Goal: Task Accomplishment & Management: Manage account settings

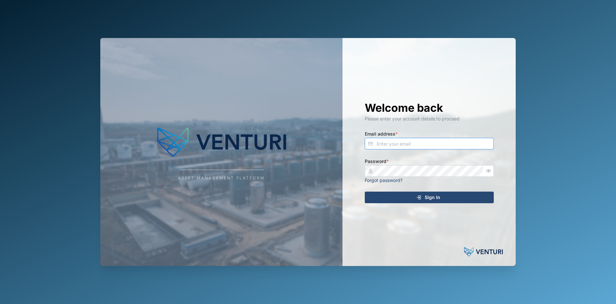
type input "fe-test-admin@venturi.io"
click at [418, 197] on icon "submit" at bounding box center [418, 197] width 5 height 5
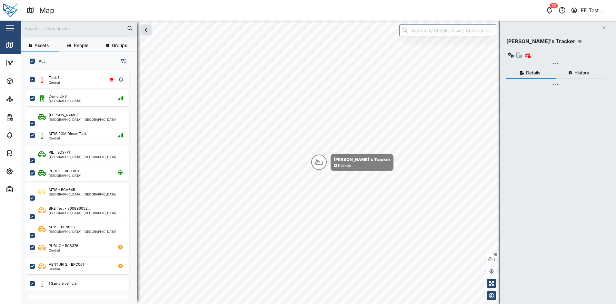
scroll to position [6, 6]
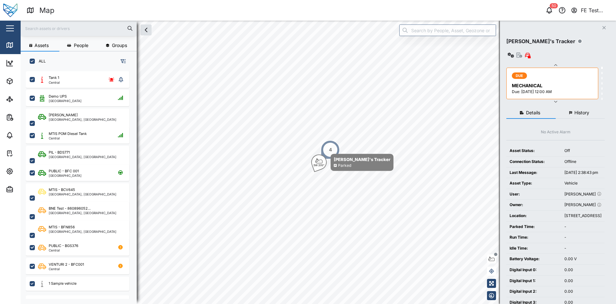
click at [13, 30] on button "button" at bounding box center [10, 28] width 11 height 11
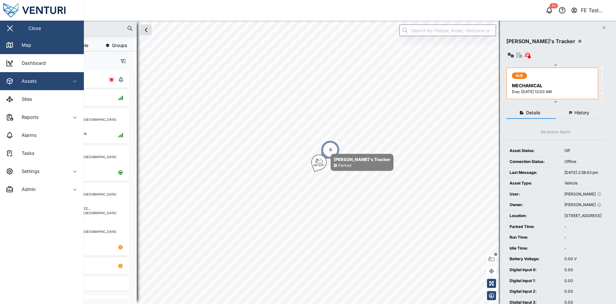
click at [47, 80] on div "Assets" at bounding box center [35, 81] width 59 height 8
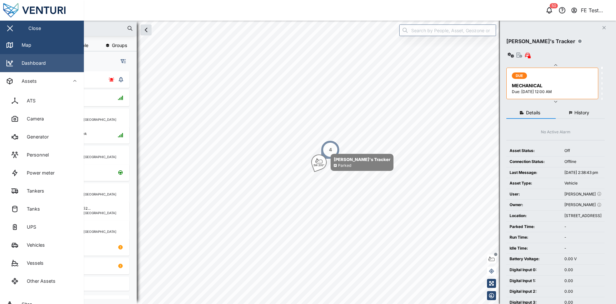
click at [60, 69] on link "Dashboard" at bounding box center [42, 63] width 84 height 18
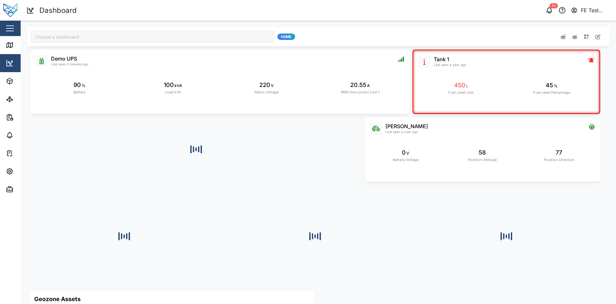
type input "Julz Dashboard"
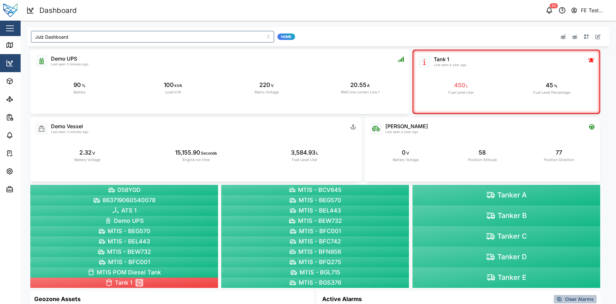
click at [340, 23] on div "Julz Dashboard Home Liam Audi Last seen a year ago 0 V Battery Voltage 58 Posit…" at bounding box center [318, 271] width 595 height 500
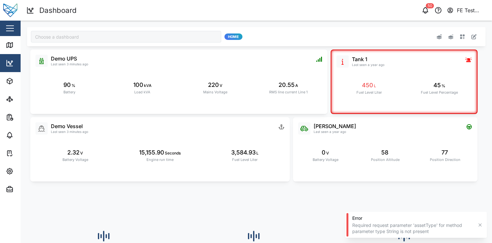
type input "Julz Dashboard"
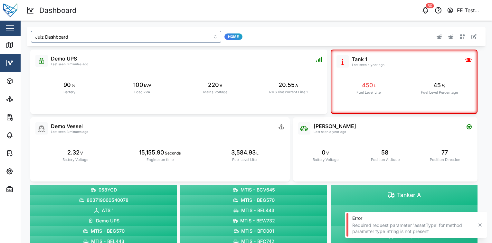
click at [472, 42] on div "Edit" at bounding box center [388, 37] width 182 height 12
click at [472, 38] on icon "button" at bounding box center [474, 36] width 5 height 5
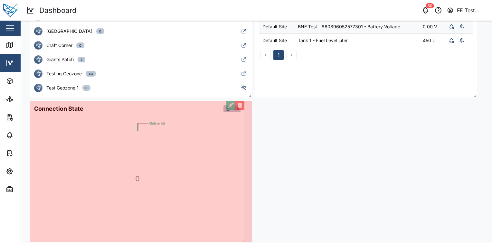
scroll to position [306, 0]
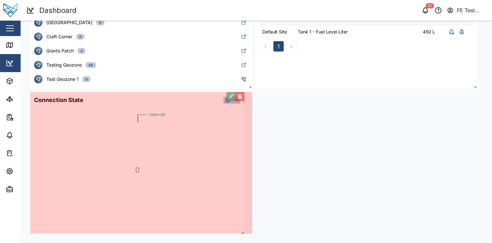
drag, startPoint x: 138, startPoint y: 232, endPoint x: 242, endPoint y: 243, distance: 105.3
click at [242, 243] on html "Dashboard 50 FE Test Admin Close Map Dashboard Assets ATS Camera Generator Pers…" at bounding box center [246, 121] width 492 height 243
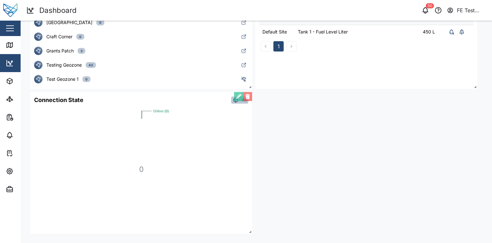
scroll to position [0, 0]
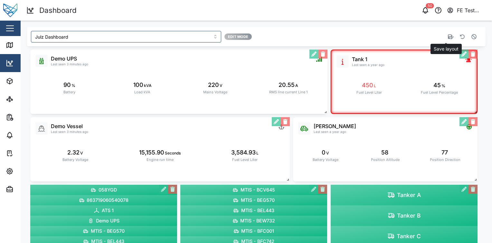
click at [447, 37] on button "button" at bounding box center [451, 36] width 9 height 9
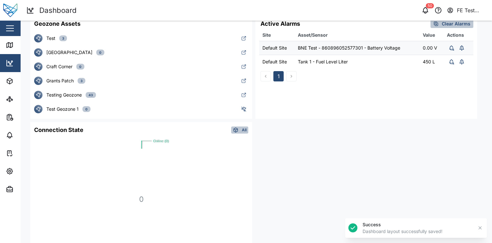
scroll to position [297, 0]
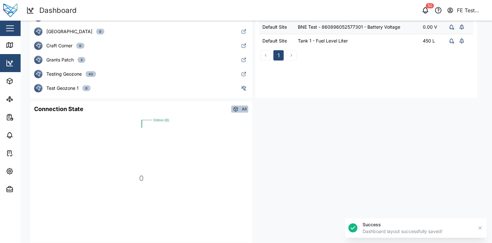
click at [240, 111] on div "All" at bounding box center [240, 109] width 14 height 6
click at [231, 149] on div "Ats" at bounding box center [226, 150] width 27 height 5
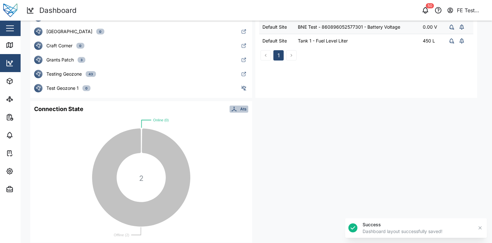
click at [245, 110] on span "Ats" at bounding box center [243, 109] width 6 height 6
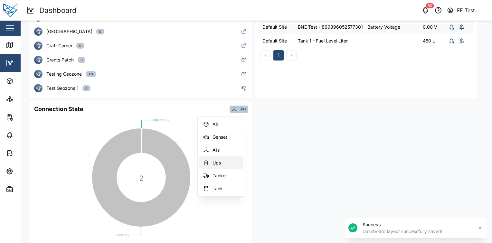
scroll to position [90, 0]
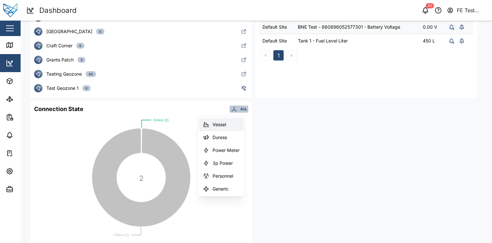
click at [226, 128] on button "Vessel" at bounding box center [221, 124] width 44 height 13
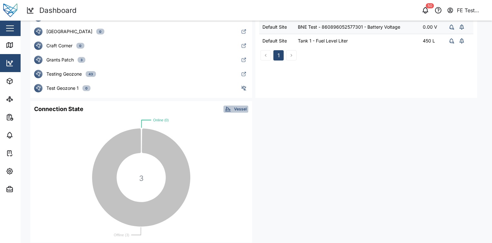
click at [233, 112] on div "Connection State Vessel" at bounding box center [141, 109] width 222 height 8
click at [234, 111] on div "Vessel" at bounding box center [236, 109] width 22 height 6
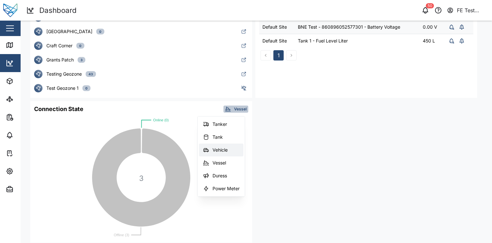
click at [222, 151] on div "Vehicle" at bounding box center [226, 150] width 27 height 5
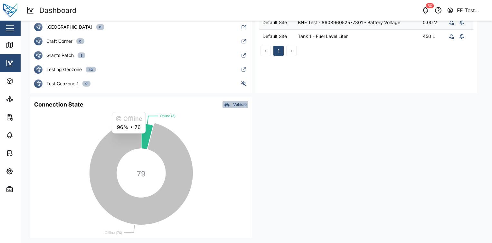
scroll to position [306, 0]
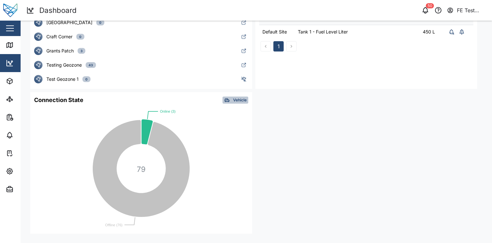
click at [233, 97] on span "Vehicle" at bounding box center [240, 100] width 14 height 6
click at [221, 165] on div "Tanker" at bounding box center [226, 166] width 27 height 5
click at [240, 102] on span "Tanker" at bounding box center [240, 100] width 13 height 6
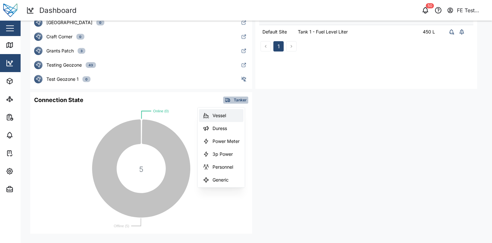
scroll to position [0, 0]
click at [233, 128] on div "Genset" at bounding box center [226, 128] width 27 height 5
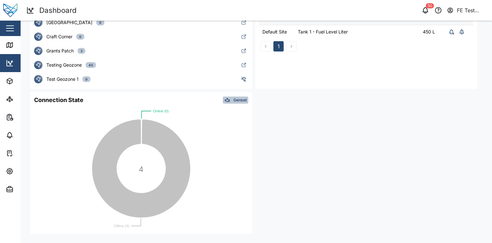
click at [234, 98] on span "Genset" at bounding box center [240, 100] width 13 height 6
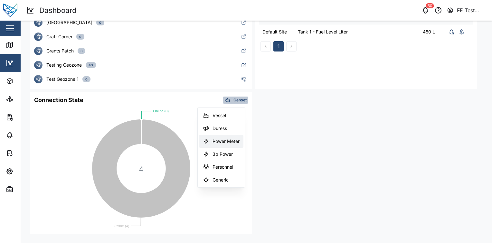
click at [223, 137] on button "Power Meter" at bounding box center [221, 141] width 44 height 13
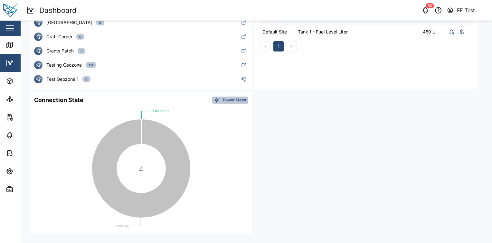
click at [237, 96] on div "Connection State Power Meter" at bounding box center [141, 100] width 222 height 8
click at [235, 100] on span "Power Meter" at bounding box center [235, 100] width 24 height 6
click at [230, 114] on div "All" at bounding box center [226, 115] width 27 height 5
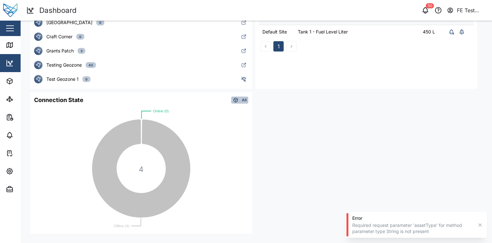
click at [241, 101] on div "All" at bounding box center [240, 100] width 14 height 6
click at [241, 100] on div "All" at bounding box center [240, 100] width 14 height 6
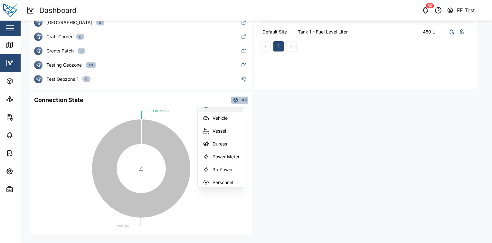
scroll to position [76, 0]
click at [231, 151] on button "Power Meter" at bounding box center [221, 155] width 44 height 13
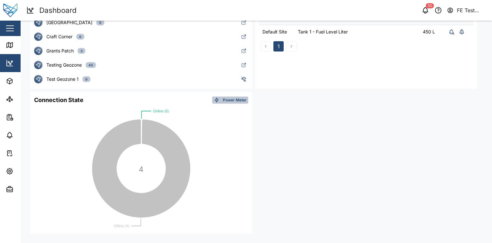
click at [235, 99] on span "Power Meter" at bounding box center [235, 100] width 24 height 6
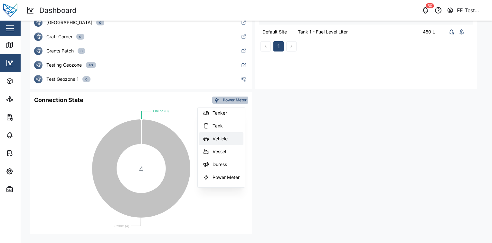
scroll to position [54, 0]
click at [234, 133] on button "Vehicle" at bounding box center [221, 138] width 44 height 13
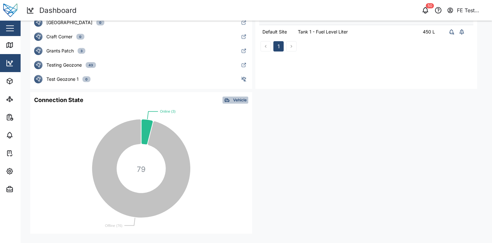
click at [234, 102] on span "Vehicle" at bounding box center [240, 100] width 14 height 6
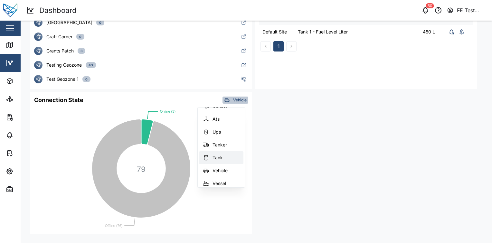
click at [224, 158] on div "Tank" at bounding box center [226, 157] width 27 height 5
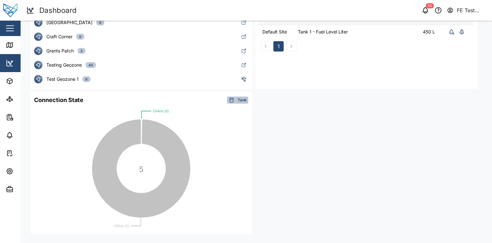
click at [237, 101] on div "Tank" at bounding box center [238, 100] width 18 height 6
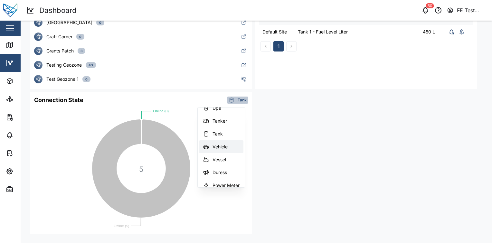
click at [229, 151] on button "Vehicle" at bounding box center [221, 147] width 44 height 13
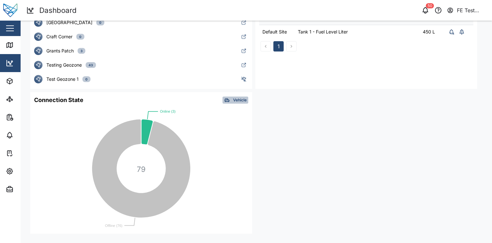
click at [234, 98] on span "Vehicle" at bounding box center [240, 100] width 14 height 6
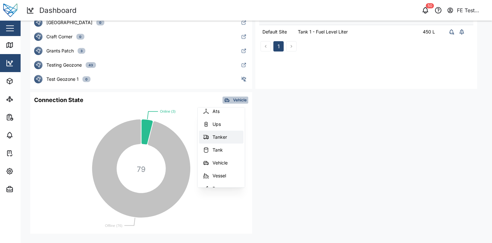
click at [228, 138] on div "Tanker" at bounding box center [226, 137] width 27 height 5
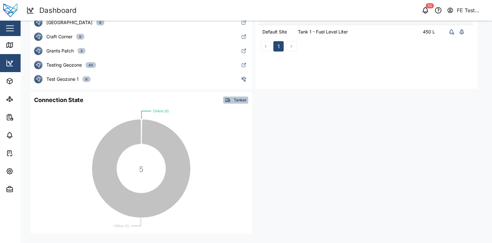
click at [241, 100] on span "Tanker" at bounding box center [240, 100] width 13 height 6
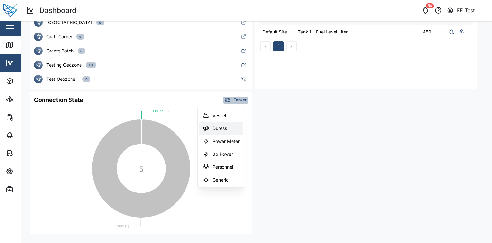
click at [228, 118] on button "Vessel" at bounding box center [221, 115] width 44 height 13
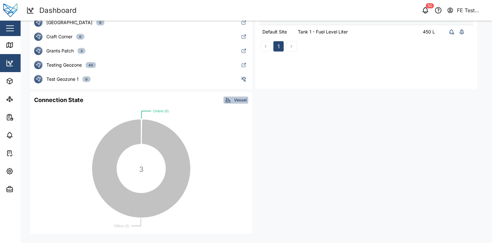
click at [238, 98] on span "Vessel" at bounding box center [240, 100] width 13 height 6
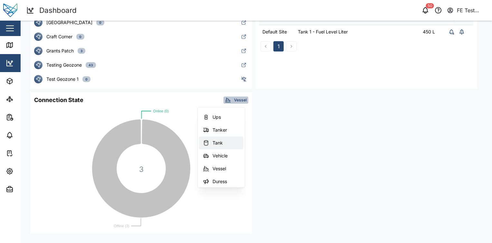
scroll to position [41, 0]
click at [226, 152] on div "Vehicle" at bounding box center [226, 151] width 27 height 5
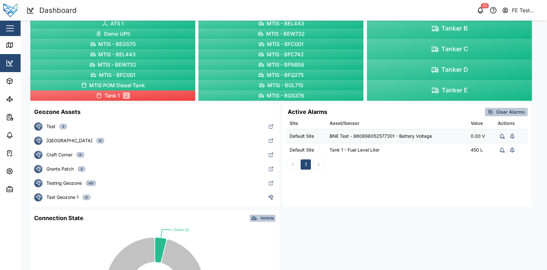
scroll to position [278, 0]
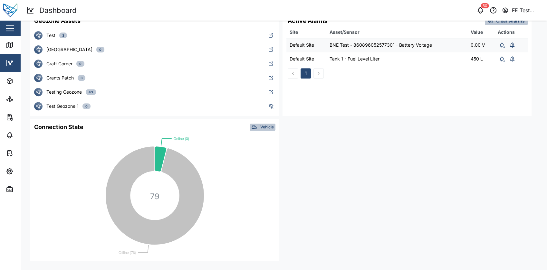
click at [266, 131] on div "Connection State Vehicle" at bounding box center [154, 127] width 249 height 8
click at [267, 124] on button "Vehicle" at bounding box center [263, 127] width 26 height 7
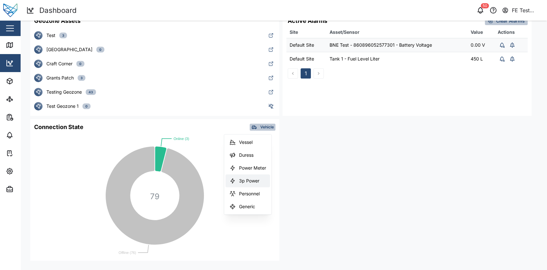
click at [257, 180] on div "3p Power" at bounding box center [252, 181] width 27 height 5
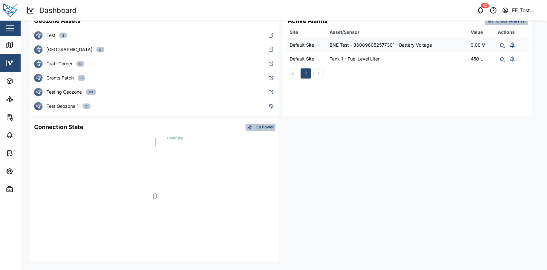
click at [264, 126] on span "3p Power" at bounding box center [265, 127] width 18 height 6
click at [254, 155] on div "Genset" at bounding box center [252, 155] width 27 height 5
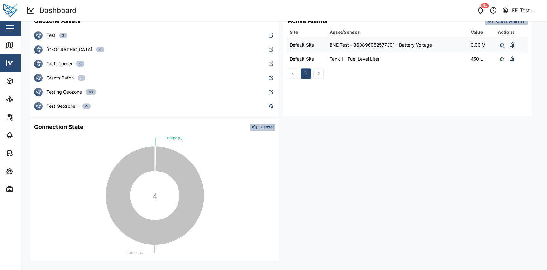
click at [264, 125] on span "Genset" at bounding box center [267, 127] width 13 height 6
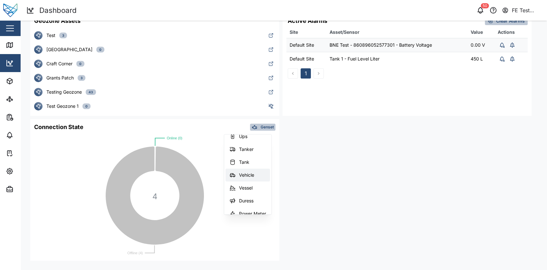
click at [249, 177] on div "Vehicle" at bounding box center [252, 175] width 27 height 5
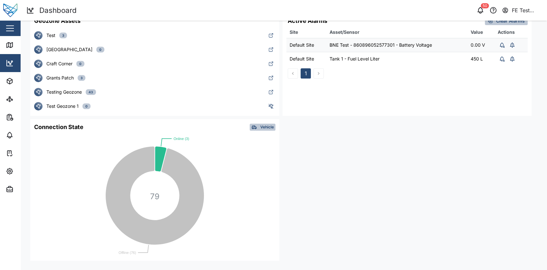
click at [315, 177] on div "Liam Audi Last seen a year ago 0 V Battery Voltage 58 Position Altitude 77 Posi…" at bounding box center [284, 16] width 514 height 496
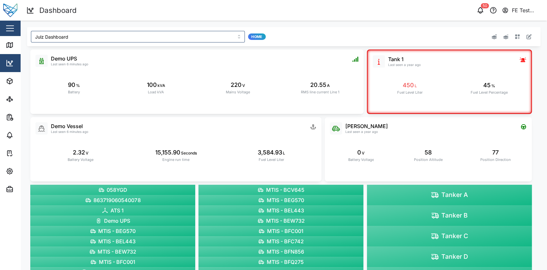
scroll to position [278, 0]
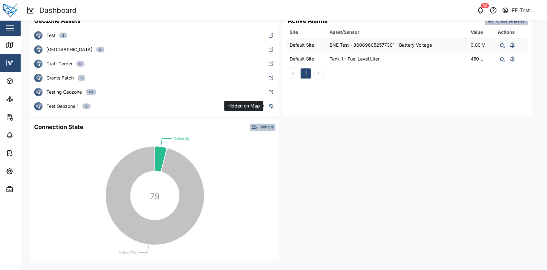
click at [271, 106] on icon "button" at bounding box center [271, 106] width 6 height 6
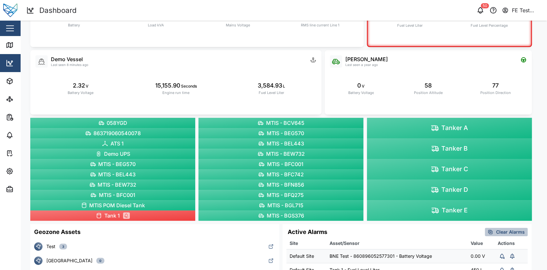
scroll to position [0, 0]
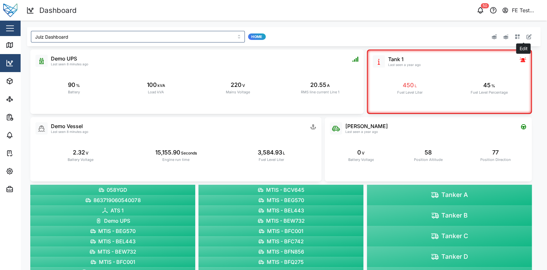
click at [492, 36] on icon "button" at bounding box center [529, 36] width 5 height 5
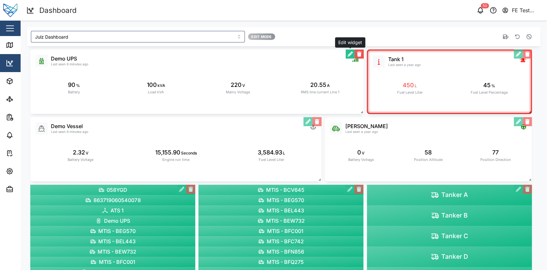
click at [347, 54] on button "button" at bounding box center [350, 54] width 9 height 9
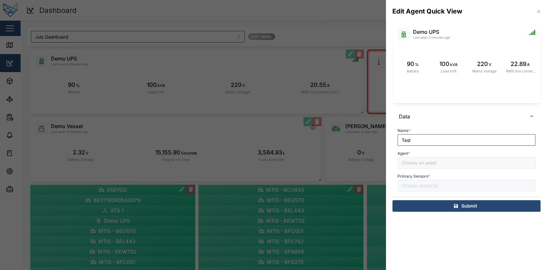
type input "Demo UPS"
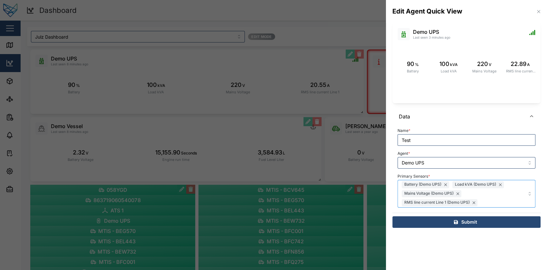
click at [492, 197] on div "Battery (Demo UPS) Load kVA (Demo UPS) Mains Voltage (Demo UPS) RMS line curren…" at bounding box center [456, 193] width 113 height 27
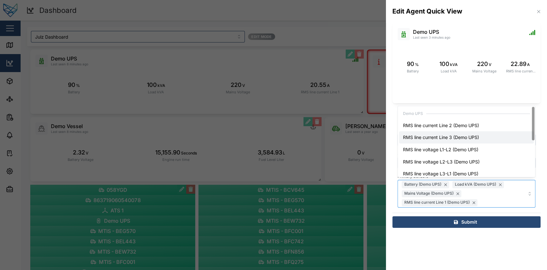
click at [484, 142] on div "RMS line current Line 3 (Demo UPS)" at bounding box center [466, 137] width 135 height 12
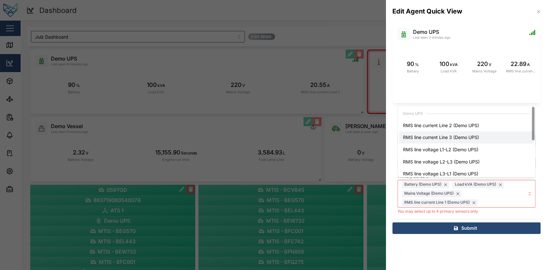
click at [484, 142] on div "RMS line current Line 3 (Demo UPS)" at bounding box center [466, 137] width 135 height 12
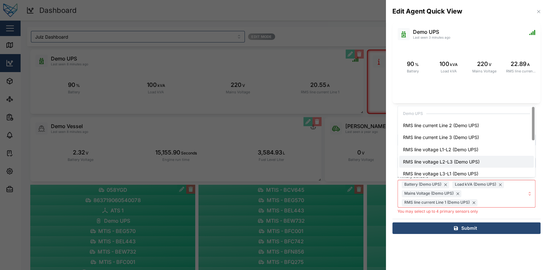
click at [492, 11] on icon "button" at bounding box center [538, 11] width 5 height 5
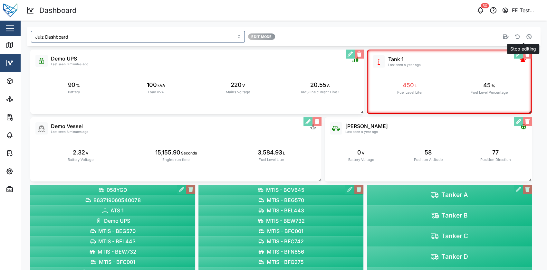
click at [492, 33] on button "button" at bounding box center [529, 36] width 9 height 9
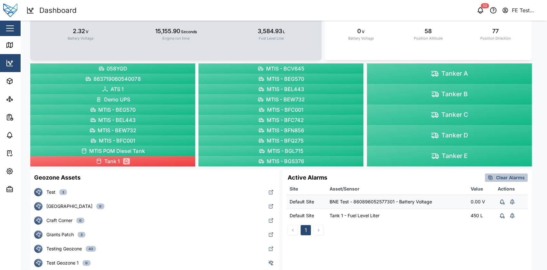
scroll to position [79, 0]
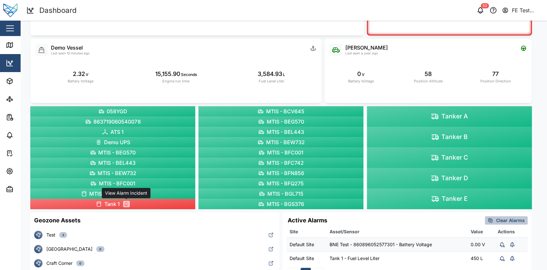
click at [126, 202] on icon at bounding box center [126, 204] width 5 height 5
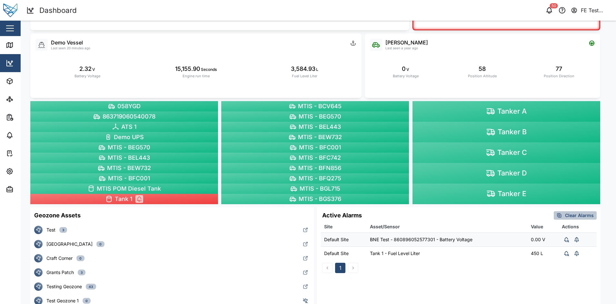
scroll to position [154, 0]
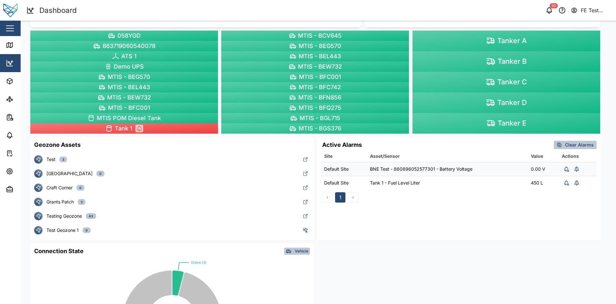
drag, startPoint x: 169, startPoint y: 198, endPoint x: 162, endPoint y: 197, distance: 6.8
click at [162, 197] on button "Grants Patch 3" at bounding box center [171, 202] width 283 height 14
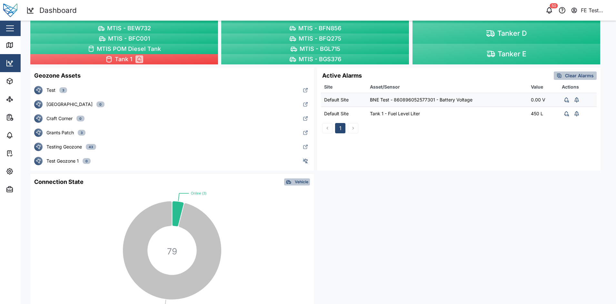
scroll to position [245, 0]
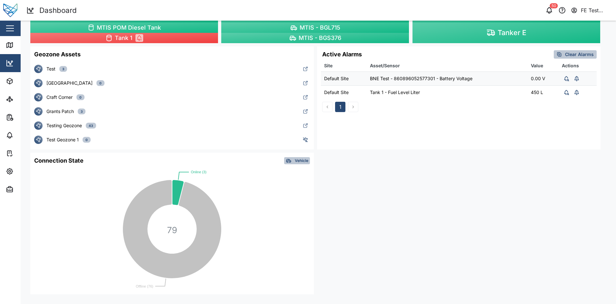
drag, startPoint x: 160, startPoint y: 175, endPoint x: 141, endPoint y: 177, distance: 18.8
click at [141, 177] on rect at bounding box center [171, 224] width 283 height 142
click at [294, 159] on div "Vehicle" at bounding box center [297, 161] width 23 height 6
click at [289, 201] on button "Tank" at bounding box center [281, 205] width 44 height 13
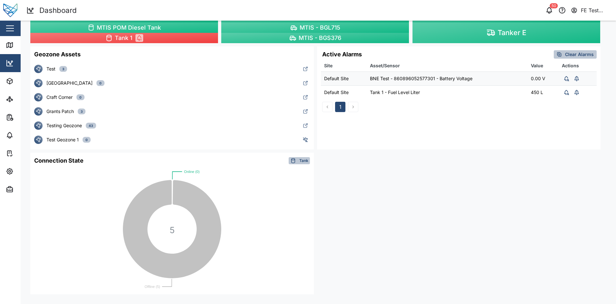
click at [302, 160] on span "Tank" at bounding box center [303, 161] width 9 height 6
click at [289, 212] on button "Vehicle" at bounding box center [281, 218] width 44 height 13
click at [306, 161] on span "Vehicle" at bounding box center [302, 161] width 14 height 6
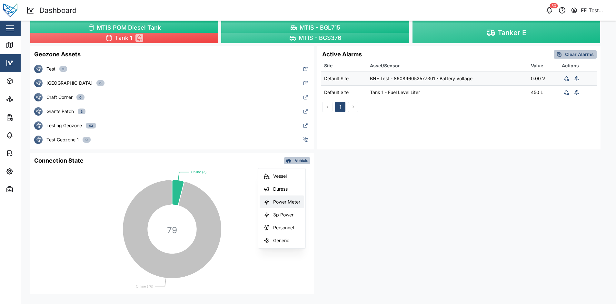
click at [287, 204] on div "Power Meter" at bounding box center [286, 201] width 27 height 5
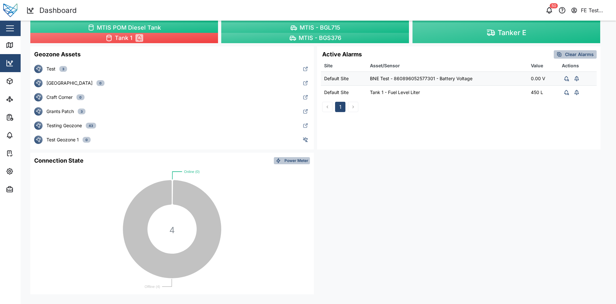
click at [296, 159] on span "Power Meter" at bounding box center [296, 161] width 24 height 6
click at [284, 177] on div "All" at bounding box center [286, 176] width 27 height 5
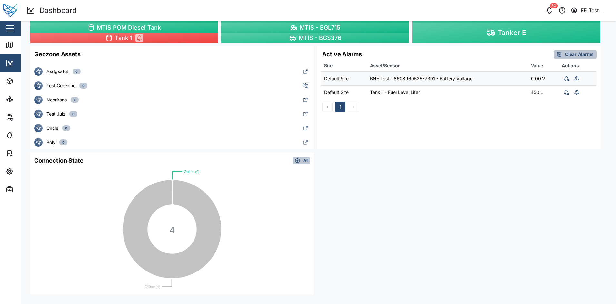
scroll to position [0, 0]
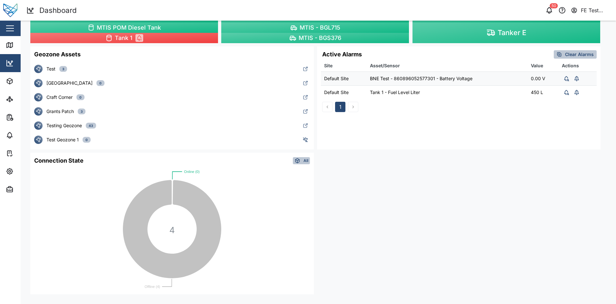
click at [299, 158] on icon "button" at bounding box center [297, 161] width 6 height 6
click at [288, 217] on div "3p Power" at bounding box center [286, 214] width 27 height 5
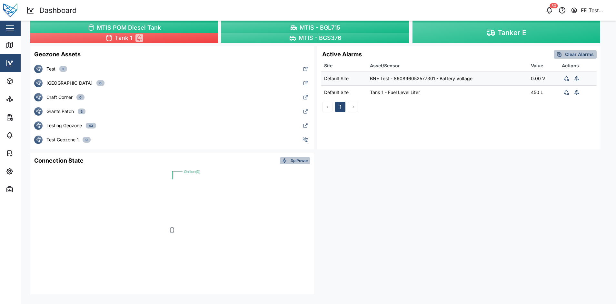
click at [297, 162] on span "3p Power" at bounding box center [299, 161] width 18 height 6
click at [286, 210] on div "Vehicle" at bounding box center [286, 211] width 27 height 5
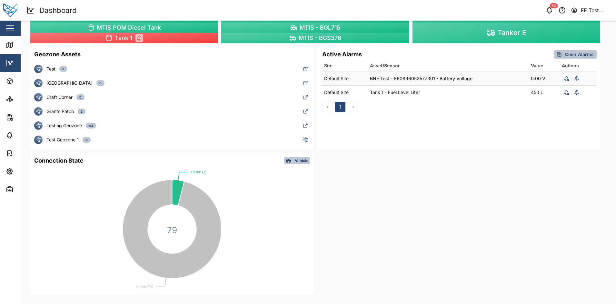
click at [366, 197] on div "Liam Audi Last seen a year ago 0 V Battery Voltage 58 Position Altitude 77 Posi…" at bounding box center [318, 49] width 582 height 496
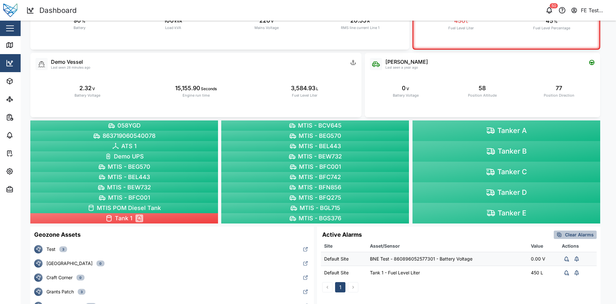
scroll to position [0, 0]
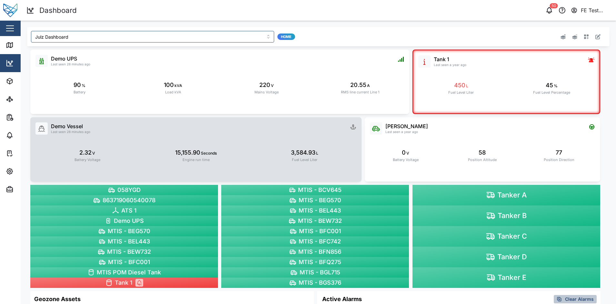
click at [278, 132] on div "Demo Vessel Last seen 28 minutes ago" at bounding box center [195, 128] width 321 height 12
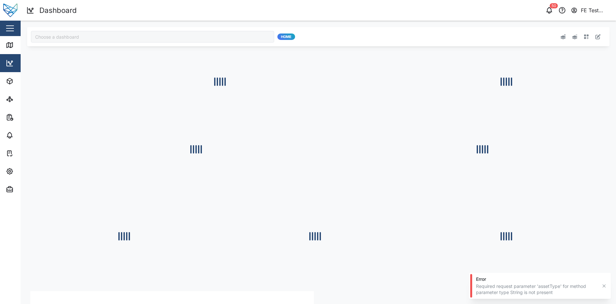
type input "Julz Dashboard"
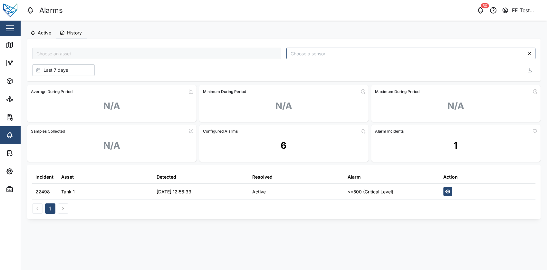
type input "Tank 1"
